Goal: Transaction & Acquisition: Download file/media

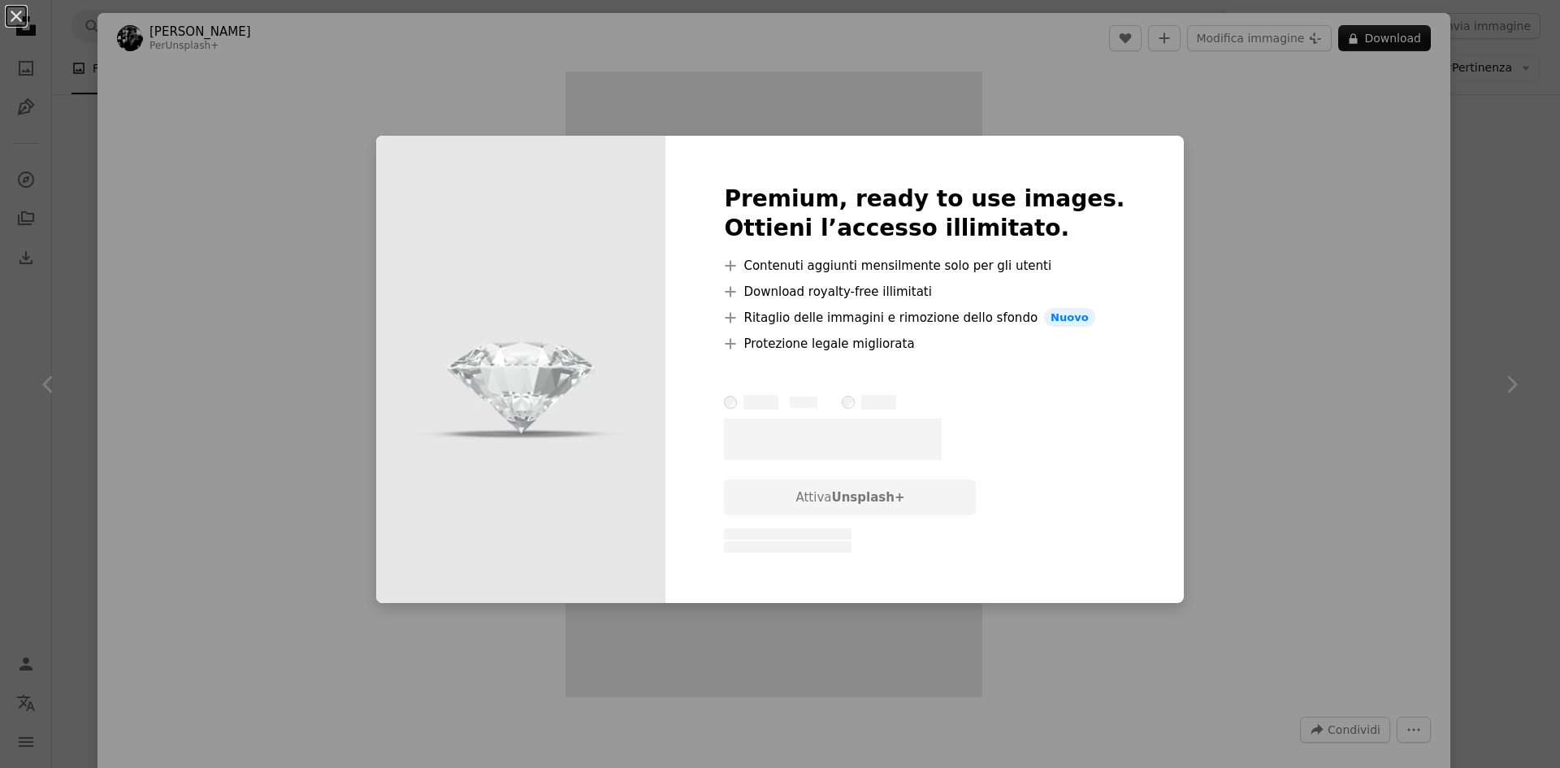
scroll to position [1008, 0]
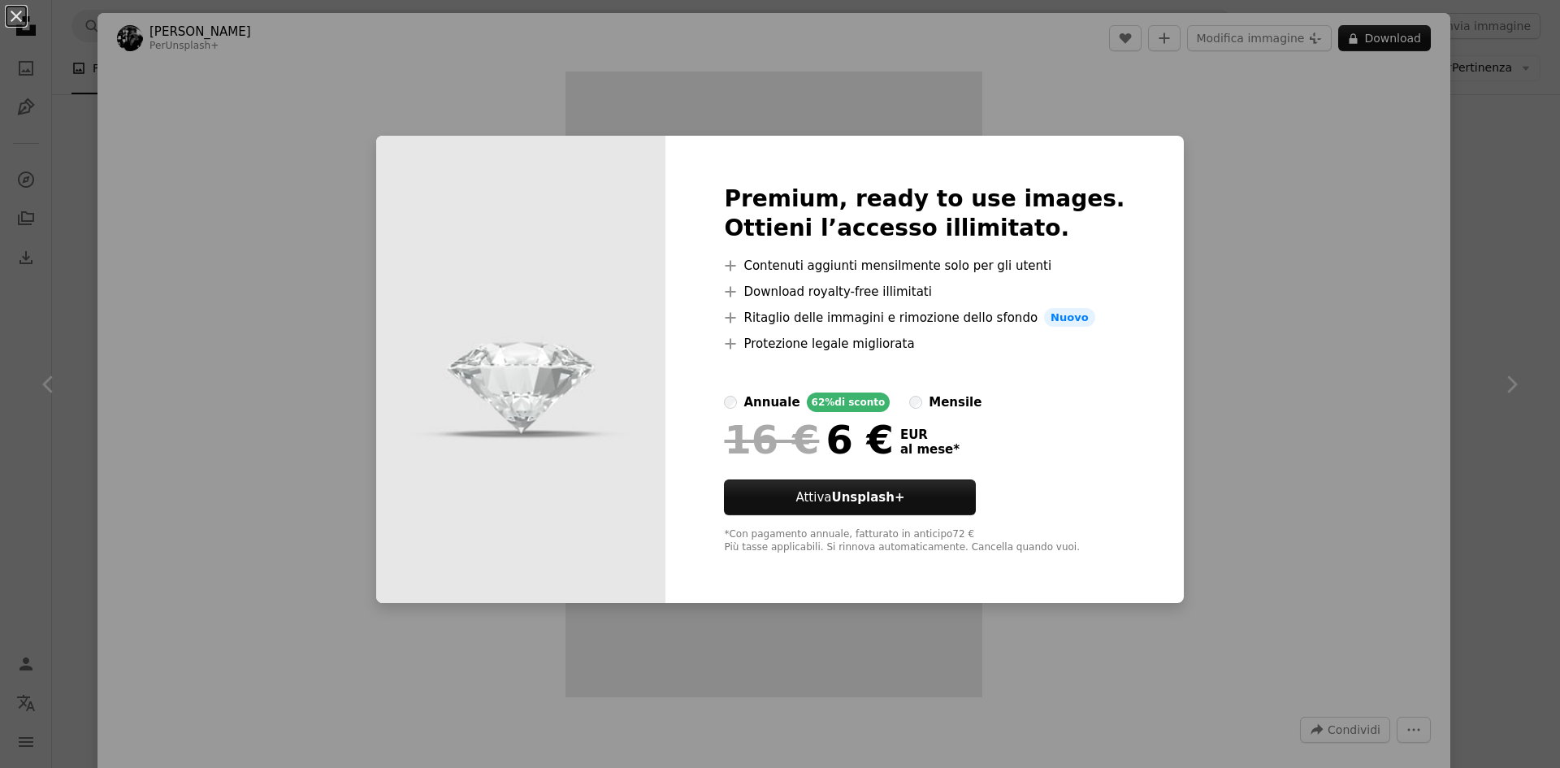
click at [1425, 217] on div "An X shape Premium, ready to use images. Ottieni l’accesso illimitato. A plus s…" at bounding box center [780, 384] width 1560 height 768
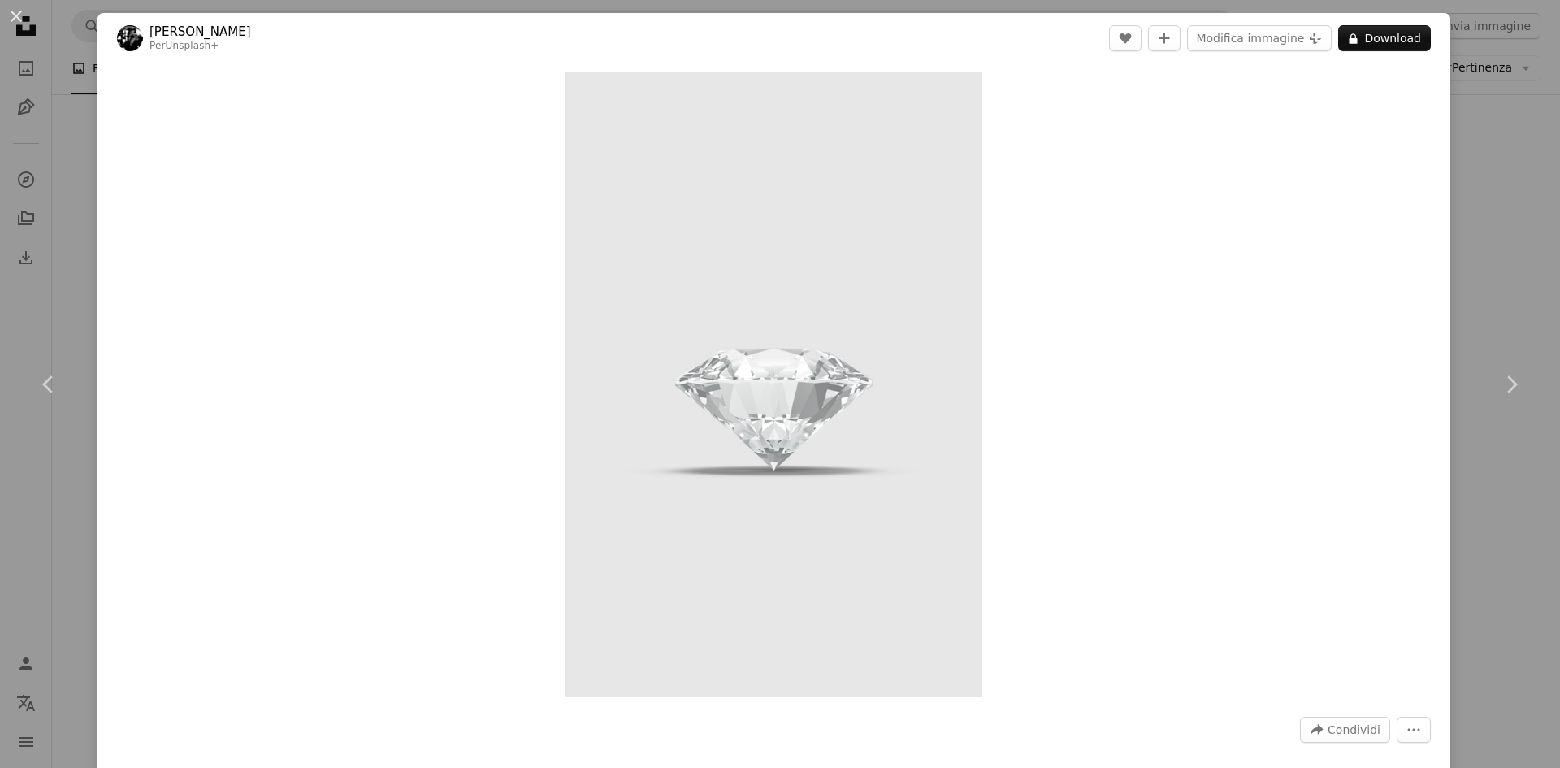
click at [1488, 111] on div "An X shape Chevron left Chevron right [PERSON_NAME] Per Unsplash+ A heart A plu…" at bounding box center [780, 384] width 1560 height 768
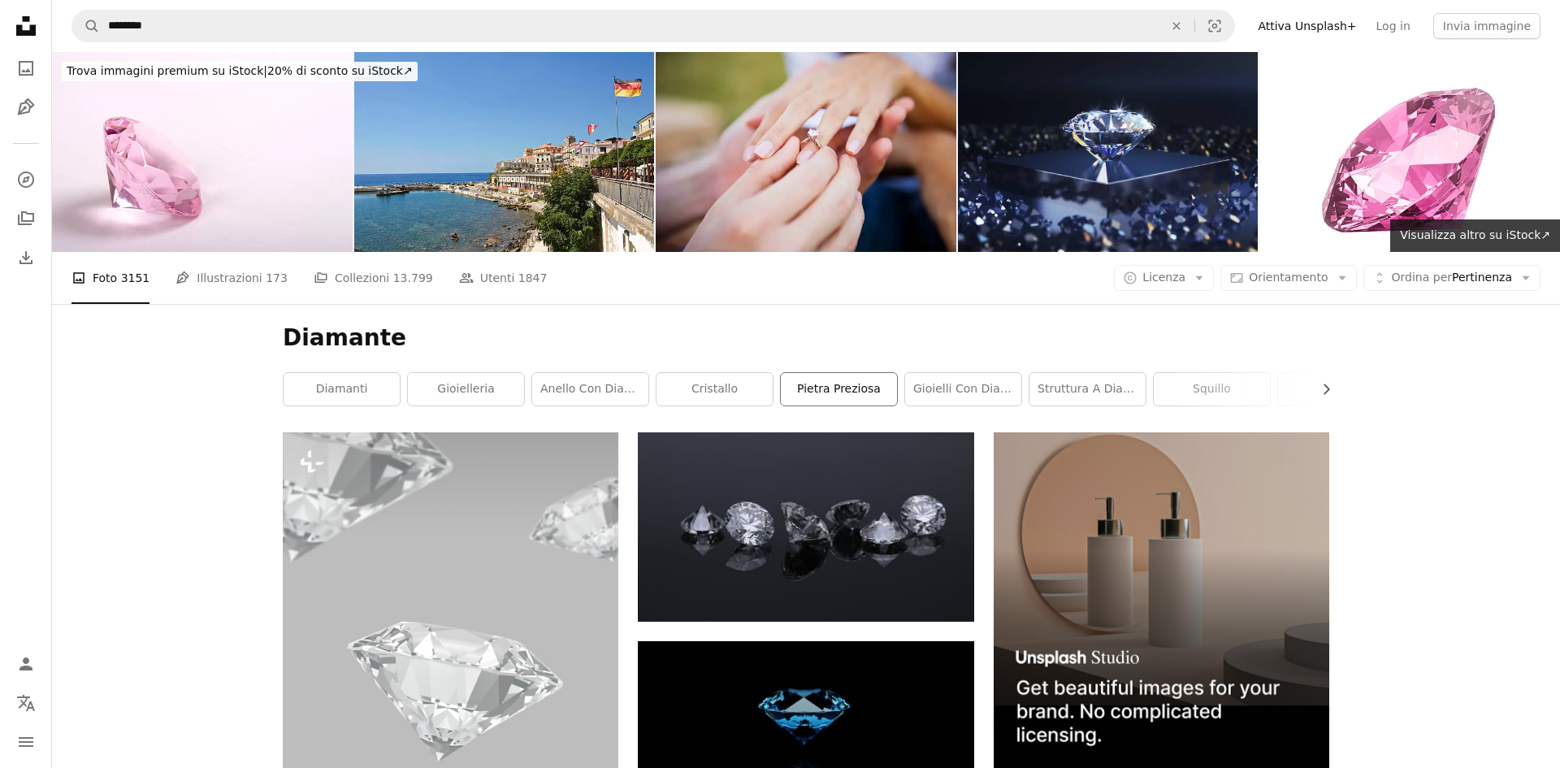
click at [809, 396] on link "pietra preziosa" at bounding box center [839, 389] width 116 height 33
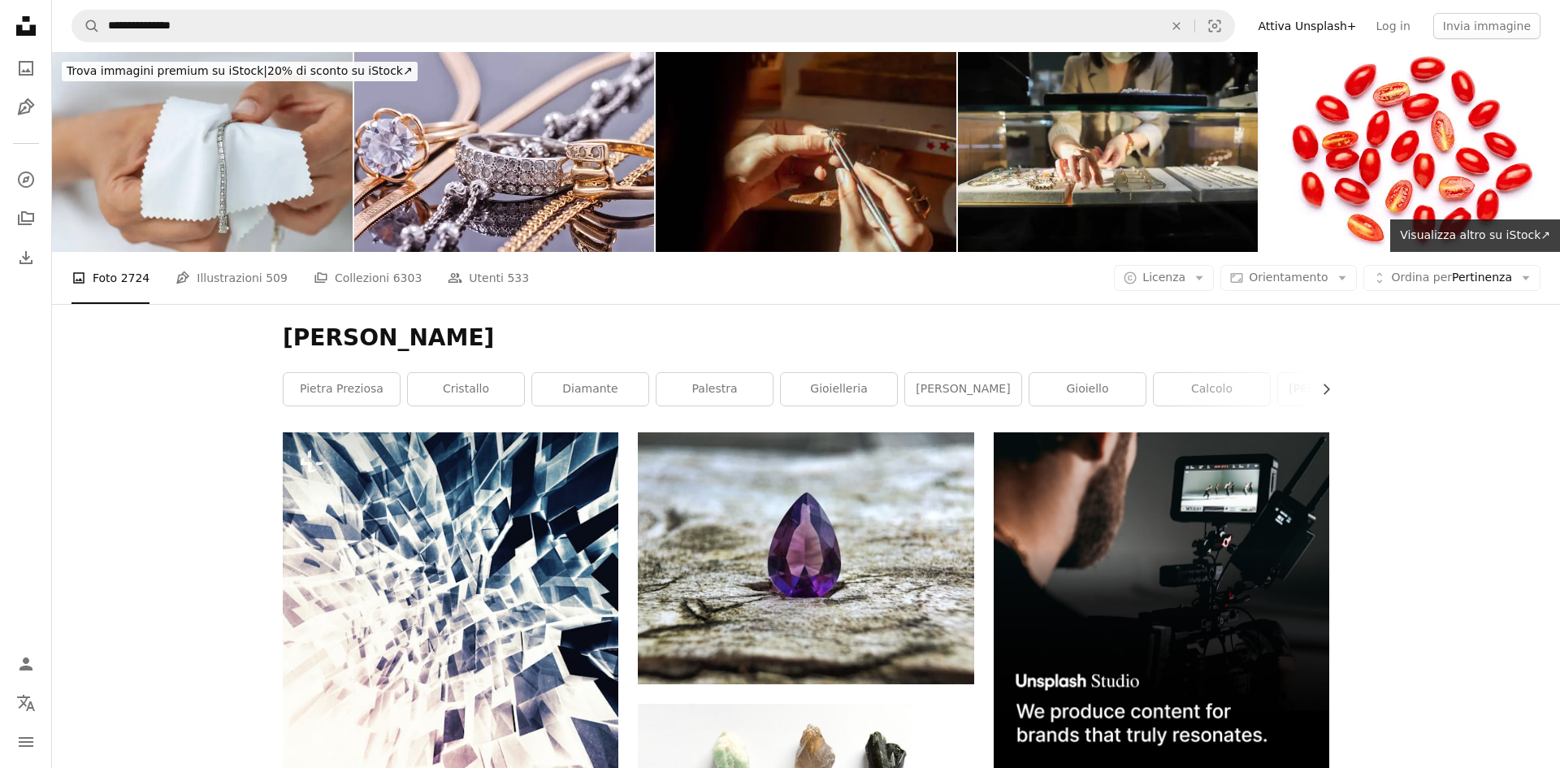
click at [266, 275] on span "509" at bounding box center [277, 278] width 22 height 18
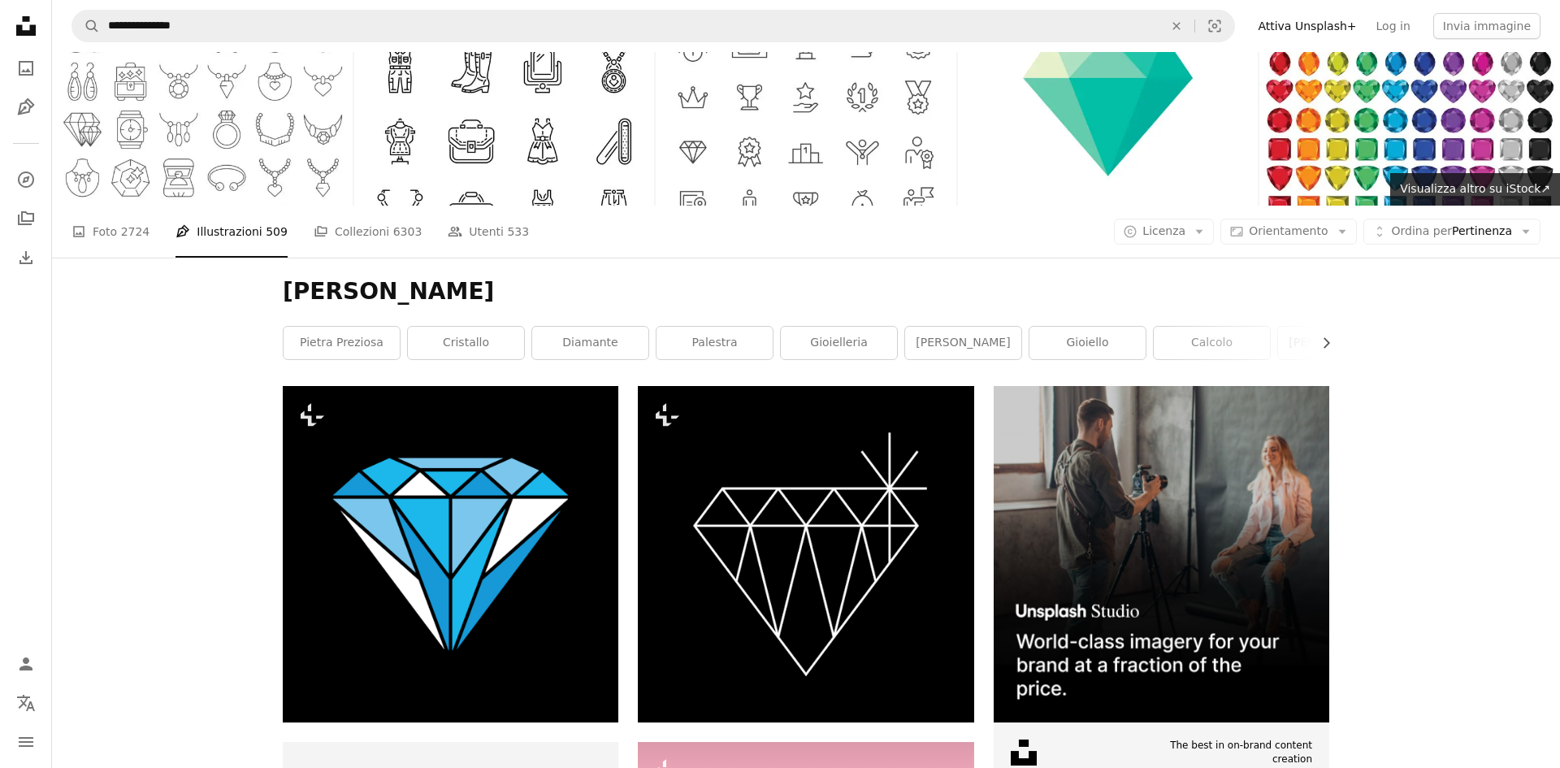
scroll to position [33, 0]
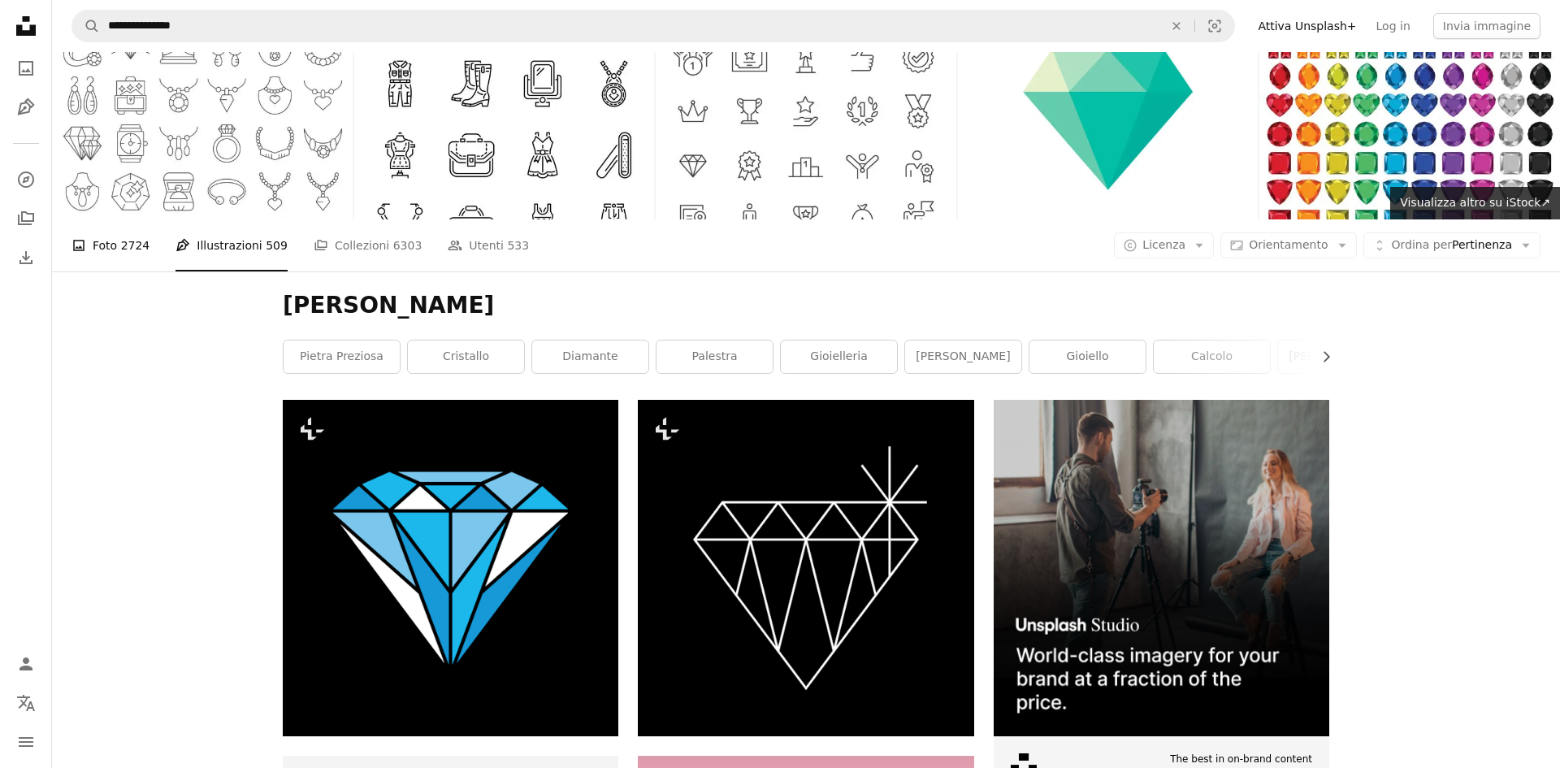
click at [108, 258] on link "A photo Foto 2724" at bounding box center [111, 245] width 78 height 52
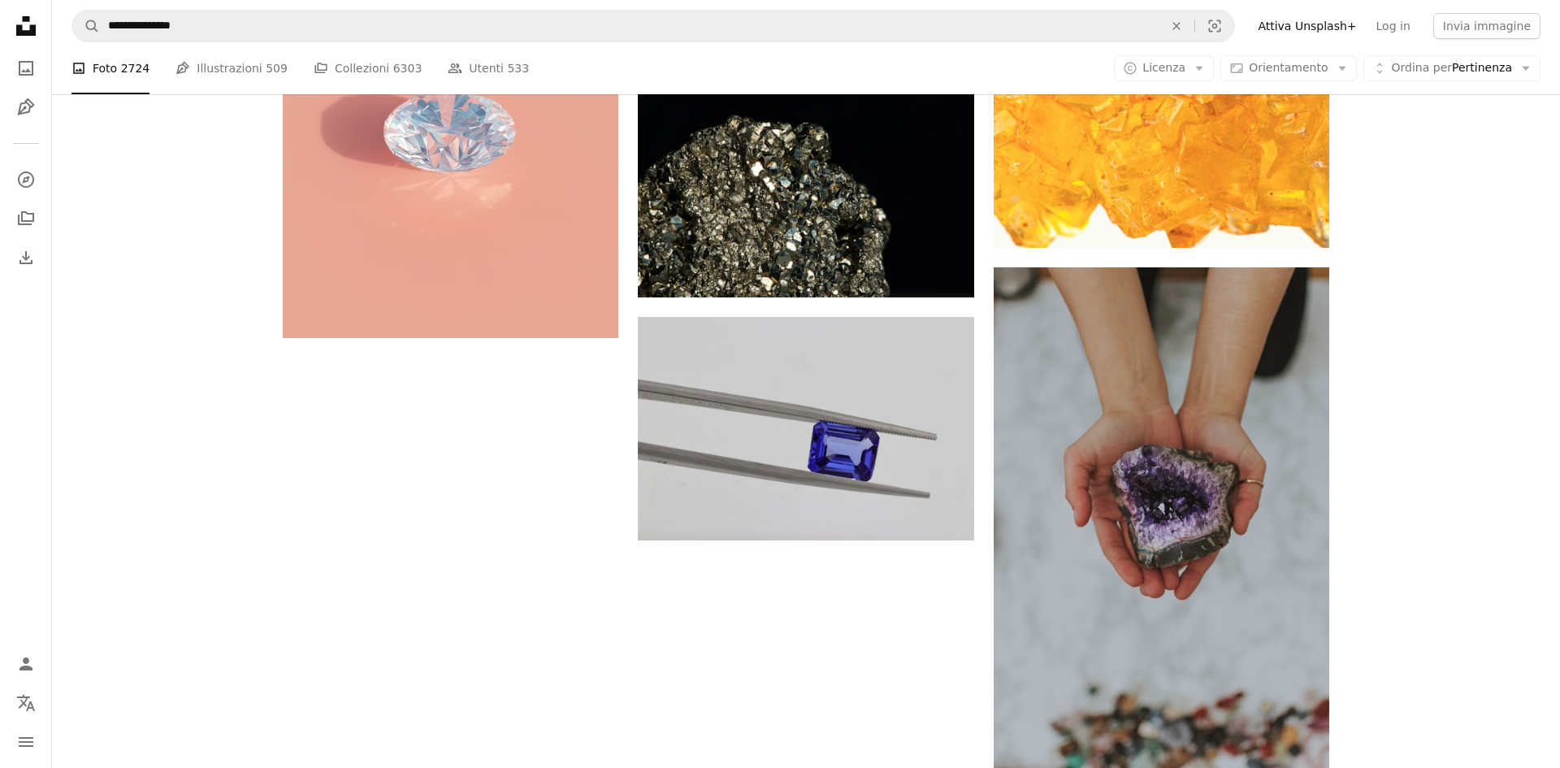
scroll to position [2405, 0]
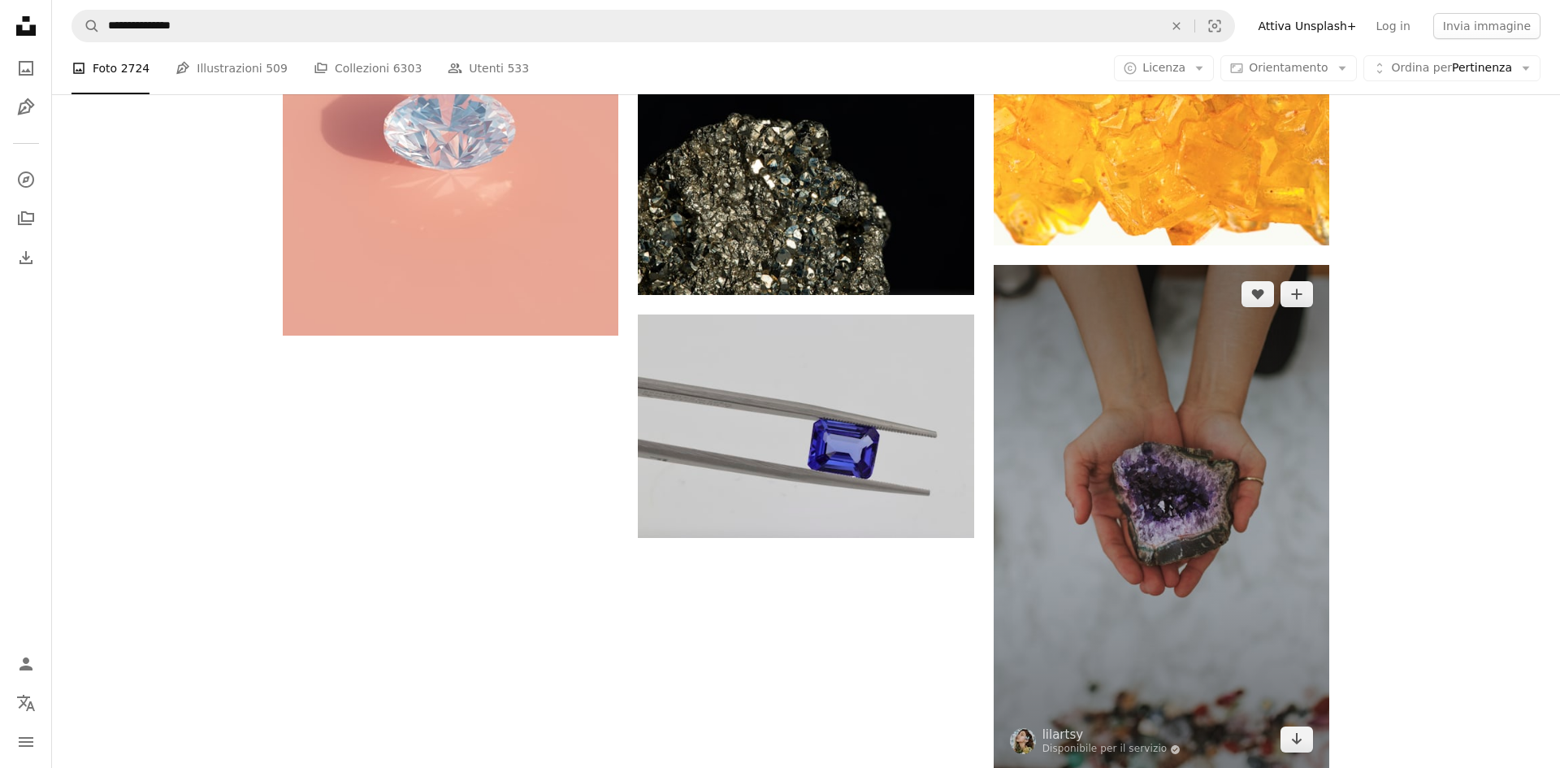
click at [1114, 492] on img at bounding box center [1162, 517] width 336 height 504
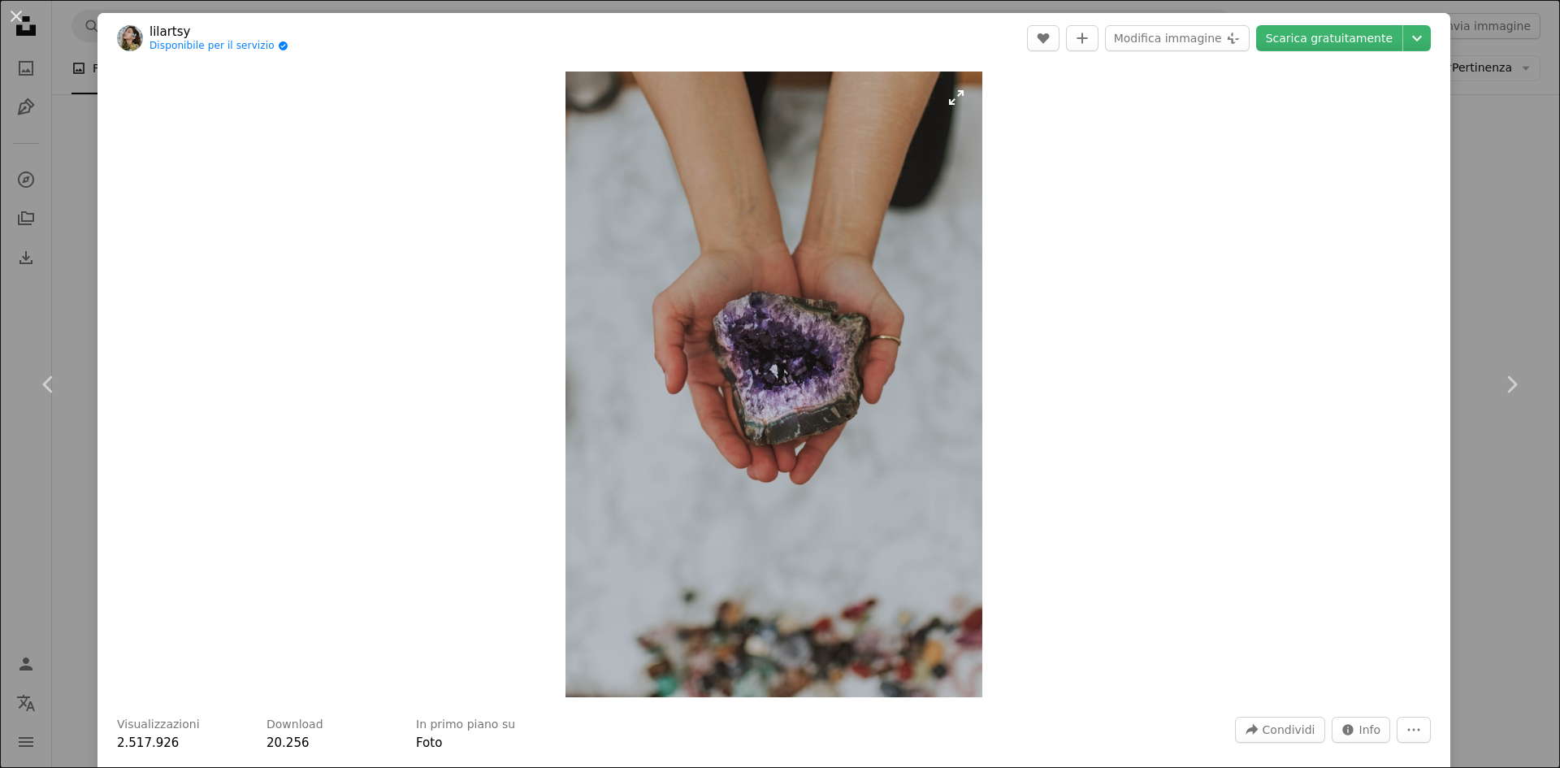
click at [818, 332] on img "Ingrandisci questa immagine" at bounding box center [774, 385] width 417 height 626
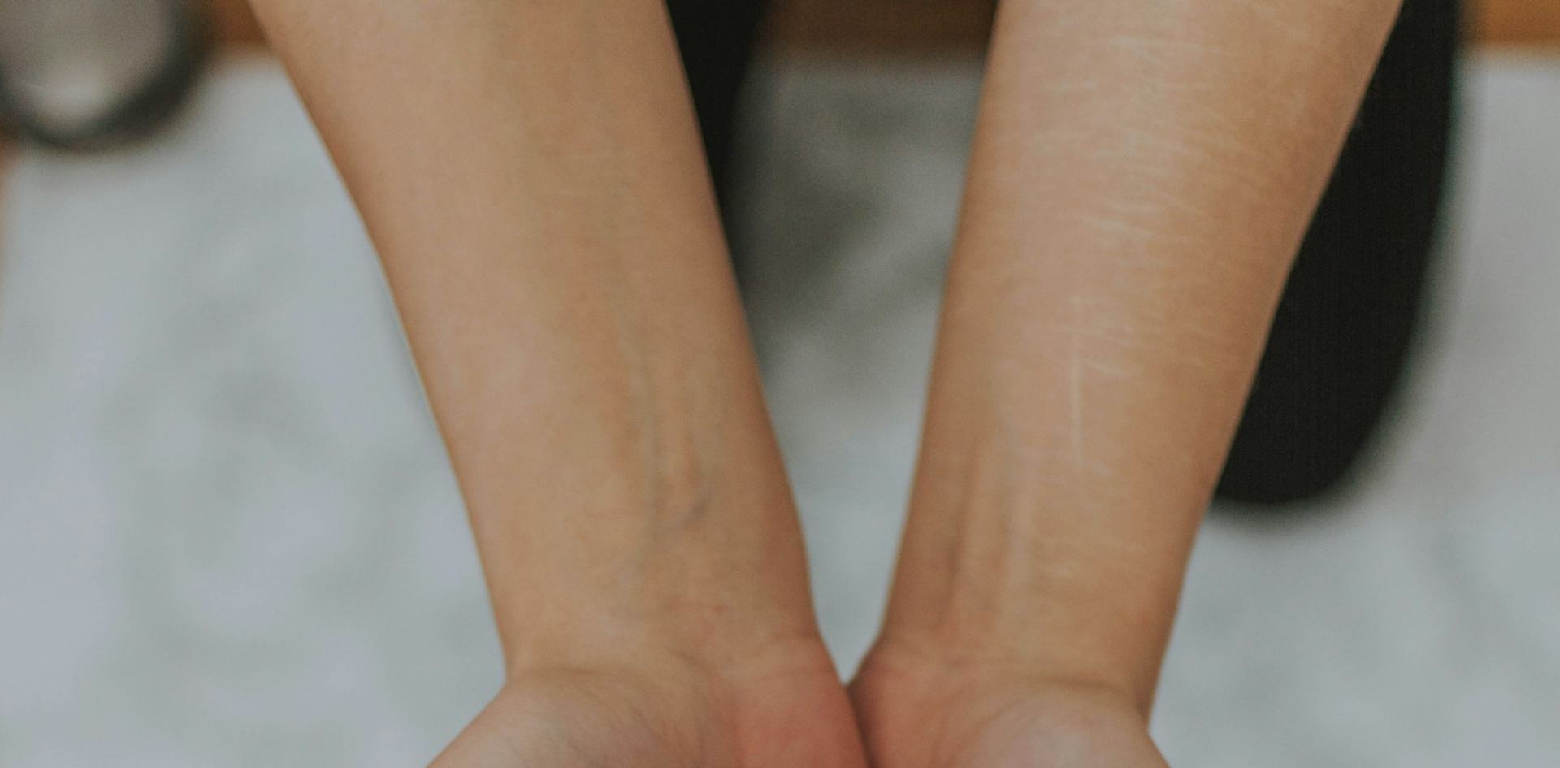
scroll to position [788, 0]
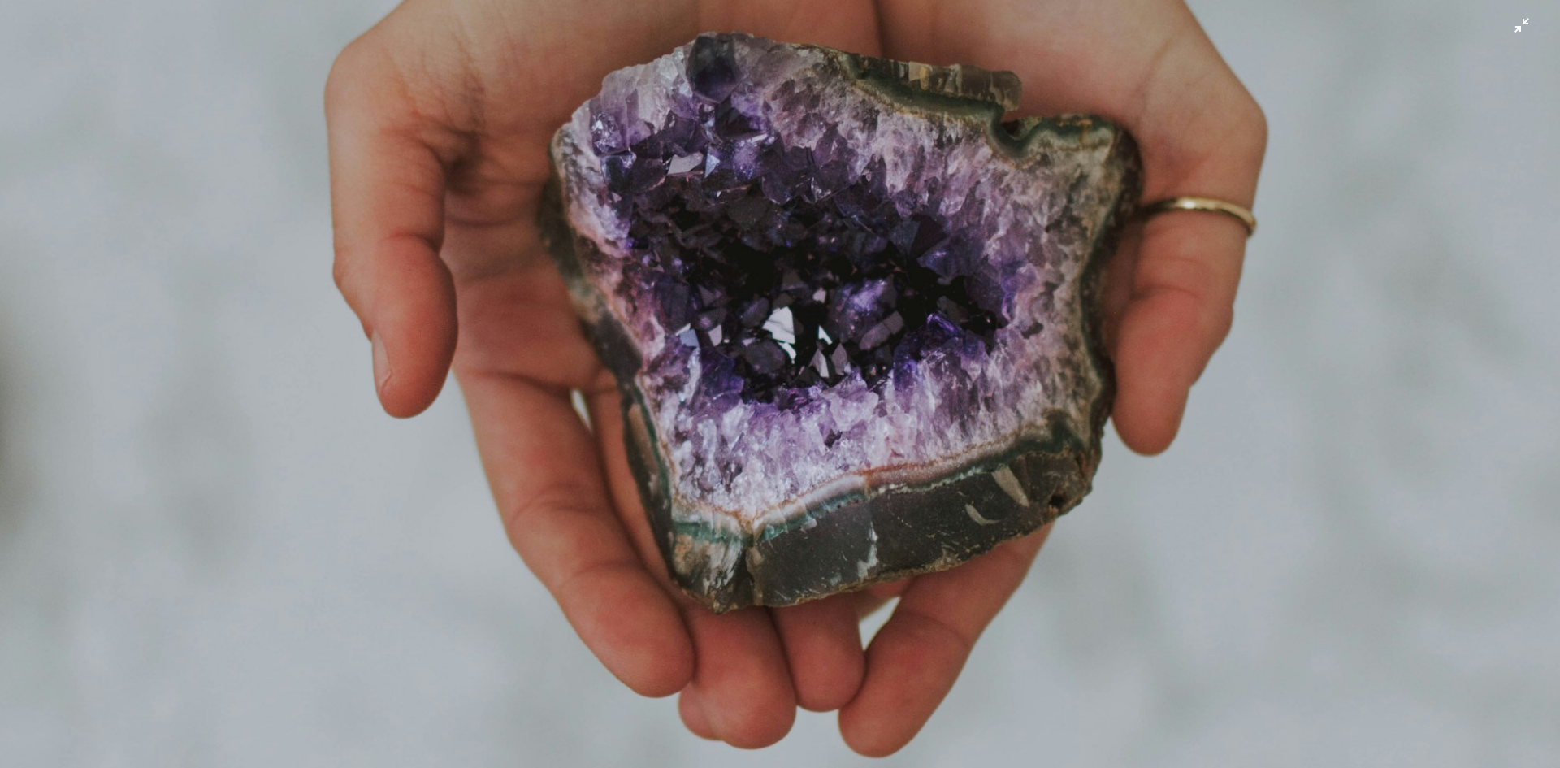
click at [1293, 202] on img "Rimpicciolisci questa immagine" at bounding box center [780, 382] width 1562 height 2343
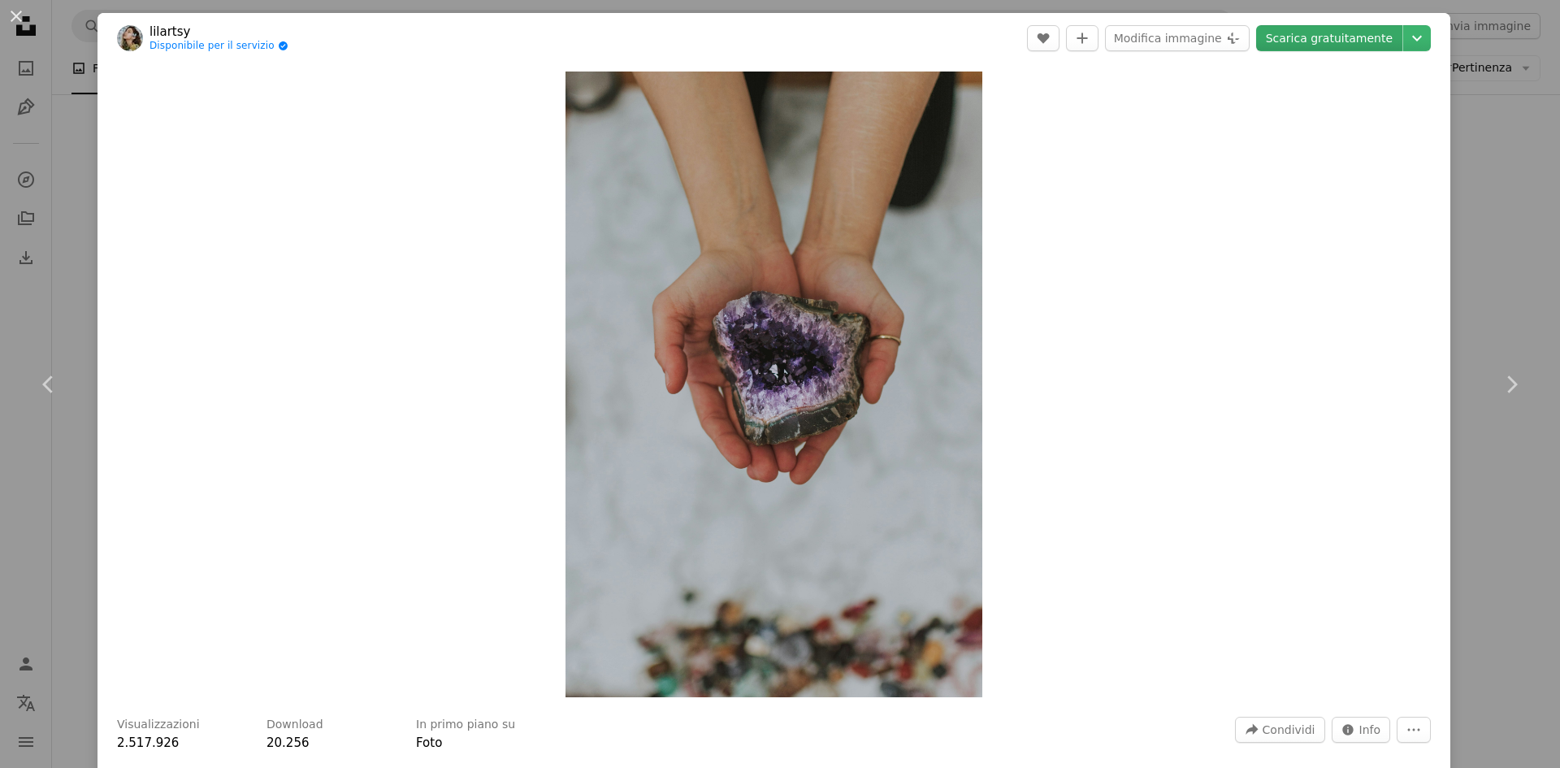
click at [1342, 46] on link "Scarica gratuitamente" at bounding box center [1329, 38] width 146 height 26
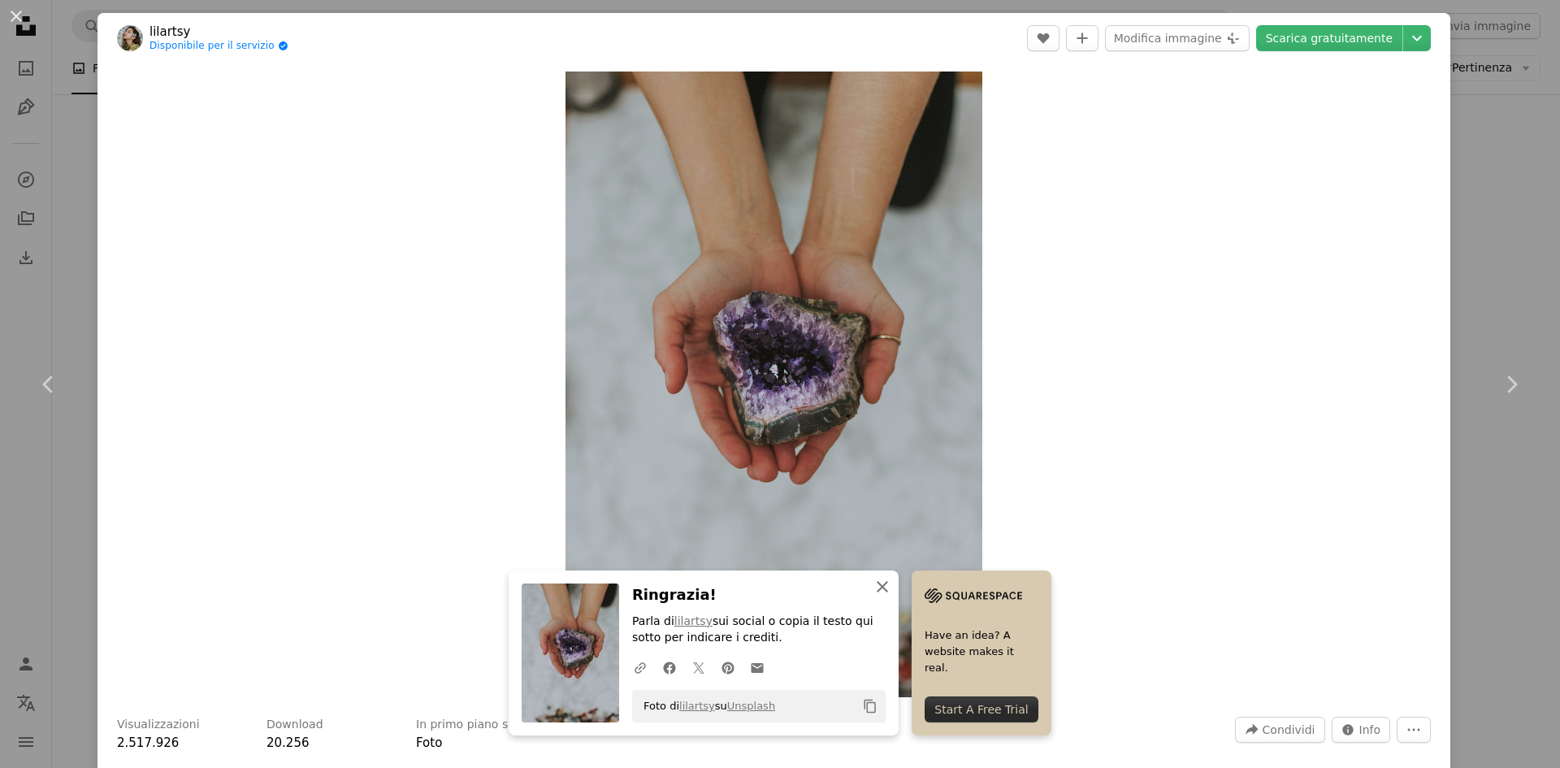
click at [882, 585] on icon "button" at bounding box center [882, 586] width 11 height 11
